Goal: Task Accomplishment & Management: Use online tool/utility

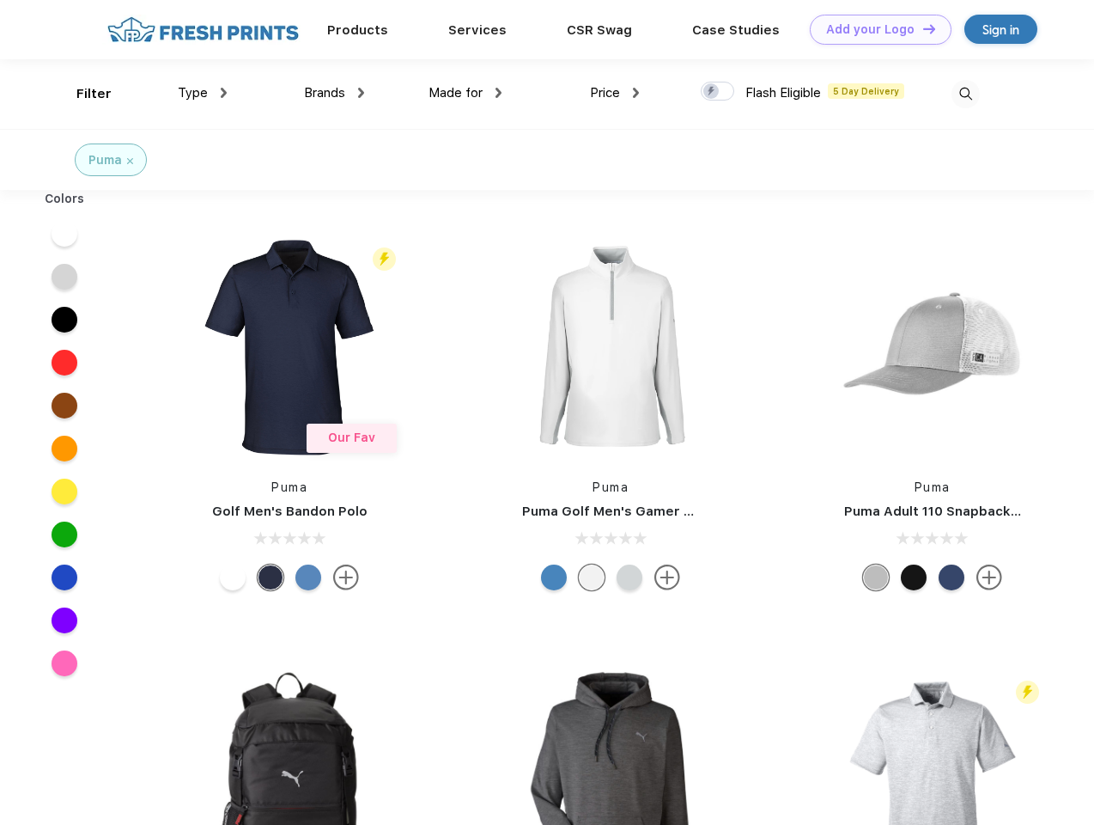
click at [874, 29] on link "Add your Logo Design Tool" at bounding box center [881, 30] width 142 height 30
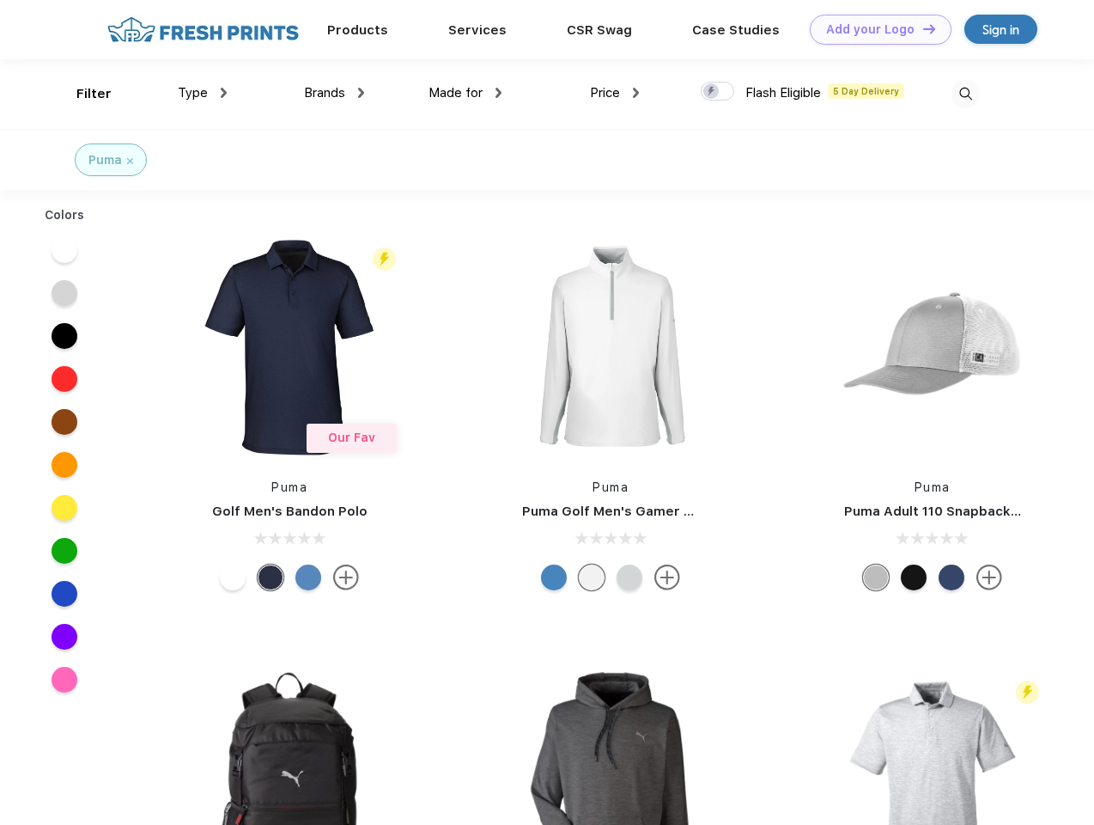
click at [0, 0] on div "Design Tool" at bounding box center [0, 0] width 0 height 0
click at [922, 28] on link "Add your Logo Design Tool" at bounding box center [881, 30] width 142 height 30
click at [82, 94] on div "Filter" at bounding box center [93, 94] width 35 height 20
click at [203, 93] on span "Type" at bounding box center [193, 92] width 30 height 15
click at [334, 93] on span "Brands" at bounding box center [324, 92] width 41 height 15
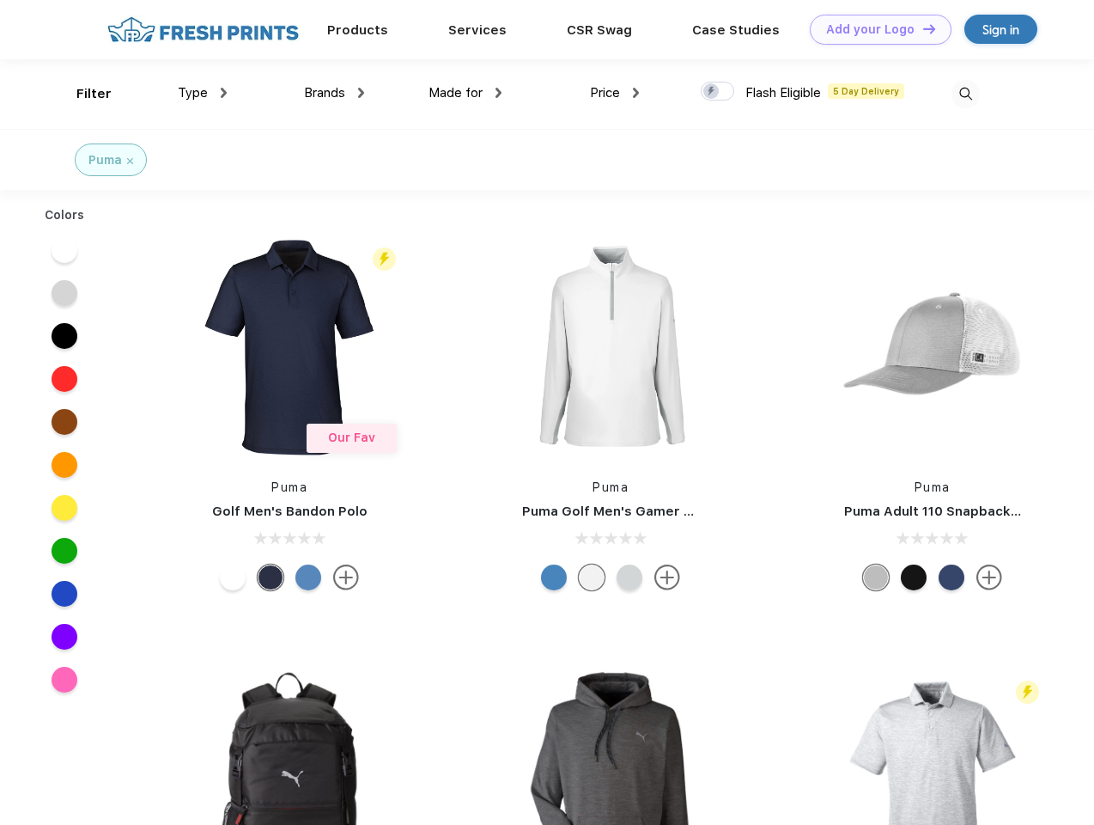
click at [466, 93] on span "Made for" at bounding box center [456, 92] width 54 height 15
click at [615, 93] on span "Price" at bounding box center [605, 92] width 30 height 15
click at [718, 92] on div at bounding box center [717, 91] width 33 height 19
click at [712, 92] on input "checkbox" at bounding box center [706, 86] width 11 height 11
click at [965, 94] on img at bounding box center [966, 94] width 28 height 28
